Goal: Information Seeking & Learning: Learn about a topic

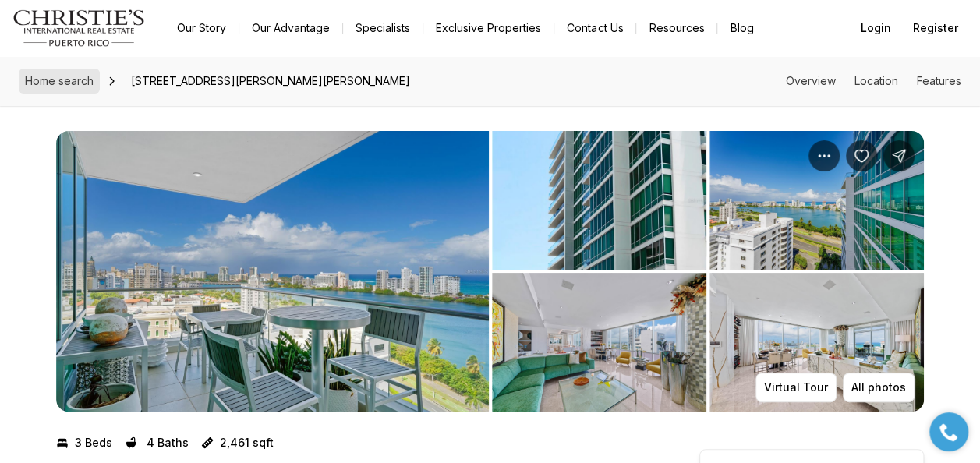
click at [89, 81] on span "Home search" at bounding box center [59, 80] width 69 height 13
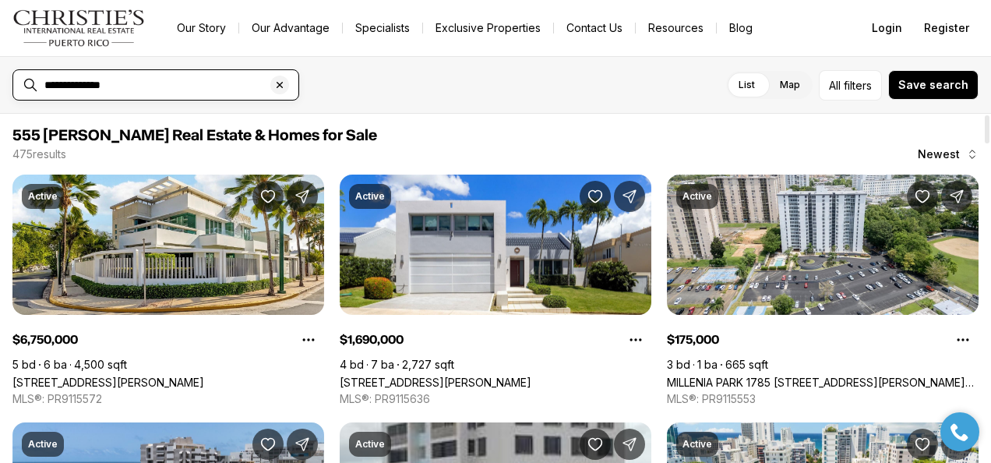
click at [147, 86] on input "**********" at bounding box center [168, 85] width 248 height 14
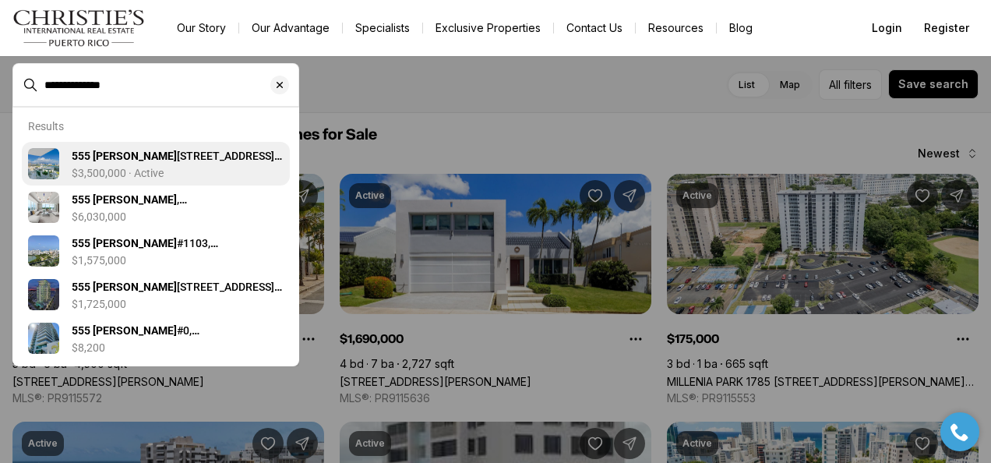
click at [122, 168] on p "$3,500,000 · Active" at bounding box center [118, 173] width 92 height 12
